Goal: Find specific page/section: Find specific page/section

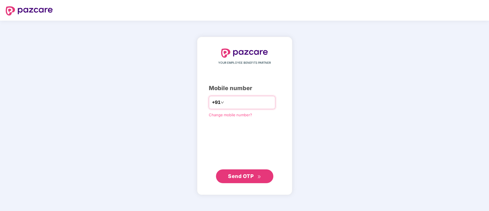
click at [232, 100] on input "number" at bounding box center [248, 102] width 47 height 9
type input "**********"
click at [250, 174] on span "Send OTP" at bounding box center [241, 176] width 26 height 6
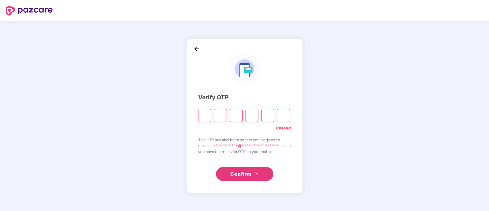
type input "*"
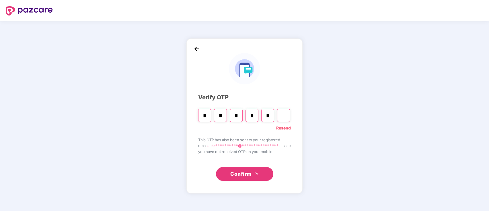
type input "*"
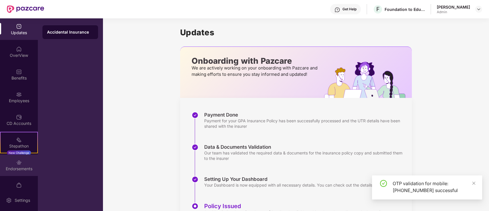
click at [11, 167] on div "Endorsements" at bounding box center [19, 169] width 38 height 6
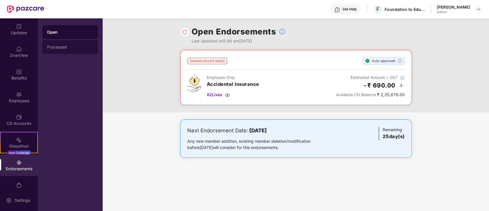
click at [76, 49] on div "Processed" at bounding box center [70, 47] width 46 height 5
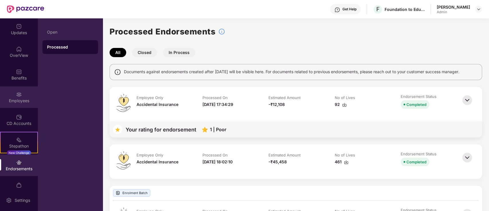
click at [19, 91] on div at bounding box center [19, 94] width 6 height 6
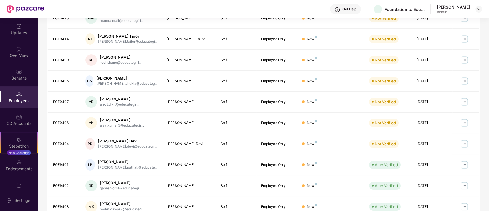
scroll to position [141, 0]
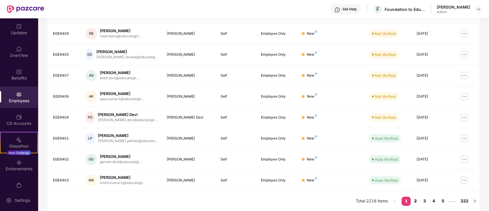
click at [418, 201] on link "2" at bounding box center [415, 201] width 9 height 9
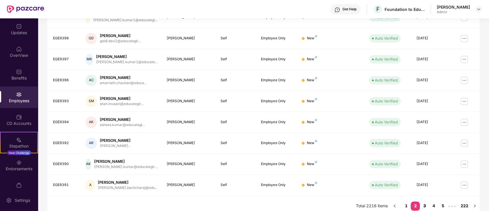
click at [425, 201] on link "3" at bounding box center [424, 205] width 9 height 9
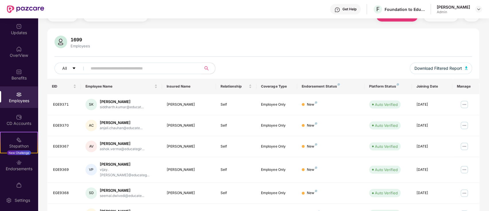
scroll to position [0, 0]
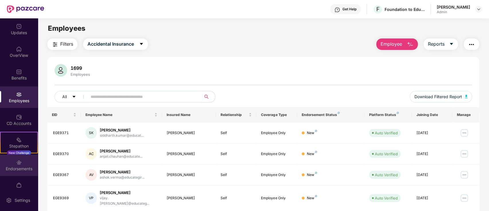
click at [26, 162] on div "Endorsements" at bounding box center [19, 165] width 38 height 22
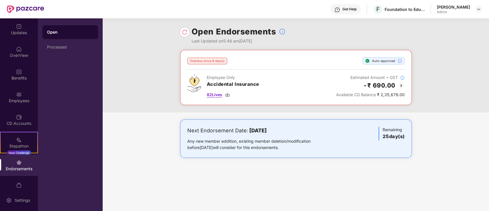
click at [226, 95] on img at bounding box center [227, 94] width 5 height 5
click at [24, 91] on div "Employees" at bounding box center [19, 97] width 38 height 22
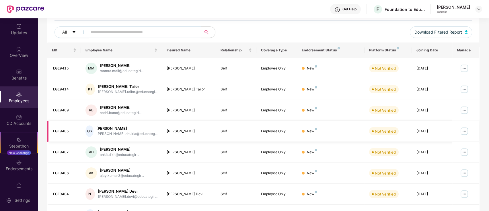
scroll to position [141, 0]
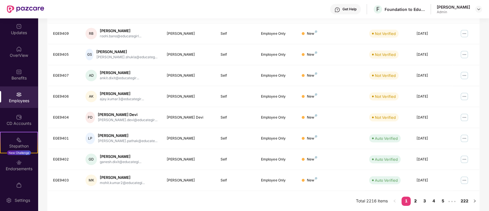
click at [414, 197] on link "2" at bounding box center [415, 201] width 9 height 9
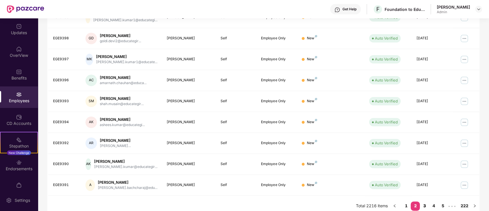
click at [424, 201] on link "3" at bounding box center [424, 205] width 9 height 9
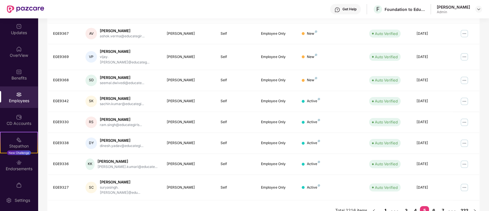
click at [385, 206] on link "1" at bounding box center [385, 210] width 9 height 9
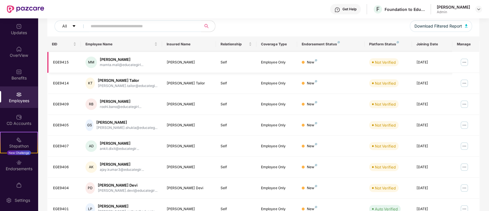
scroll to position [26, 0]
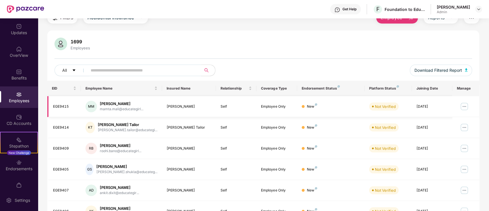
click at [468, 103] on img at bounding box center [464, 106] width 9 height 9
click at [333, 42] on div "1699 Employees" at bounding box center [264, 45] width 418 height 14
